Goal: Information Seeking & Learning: Learn about a topic

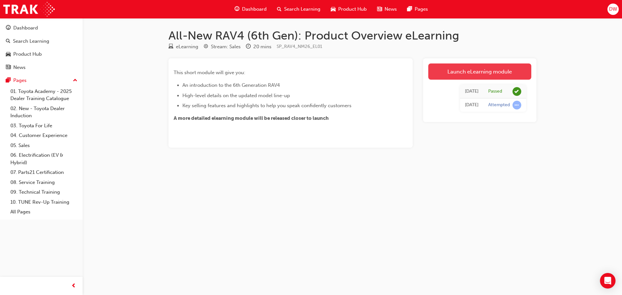
click at [498, 73] on link "Launch eLearning module" at bounding box center [479, 72] width 103 height 16
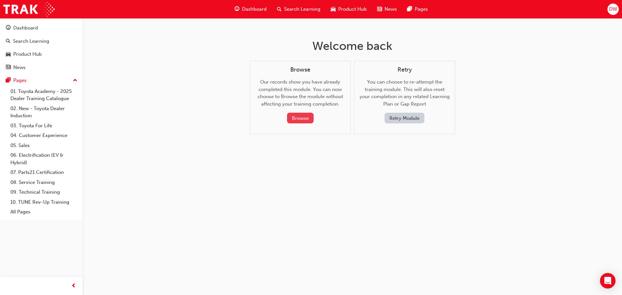
click at [297, 119] on button "Browse" at bounding box center [300, 118] width 27 height 11
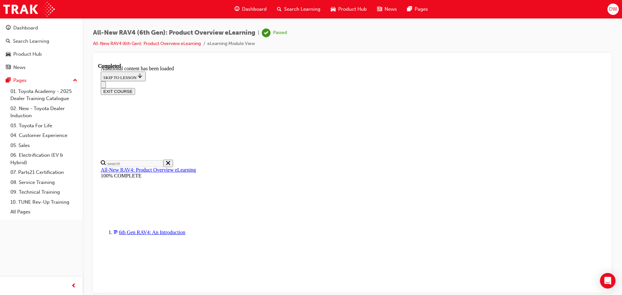
scroll to position [1213, 0]
